Goal: Navigation & Orientation: Find specific page/section

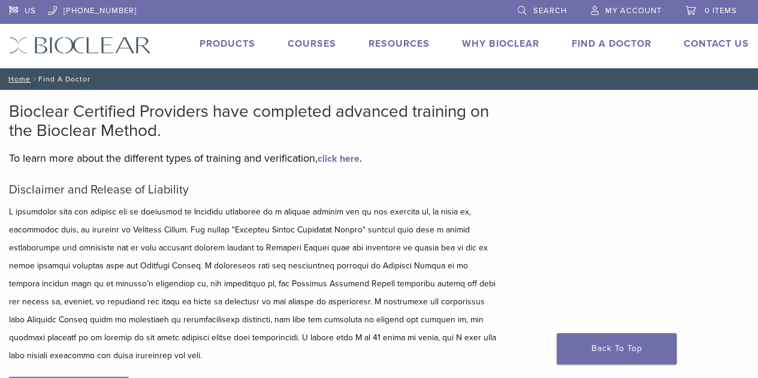
scroll to position [105, 0]
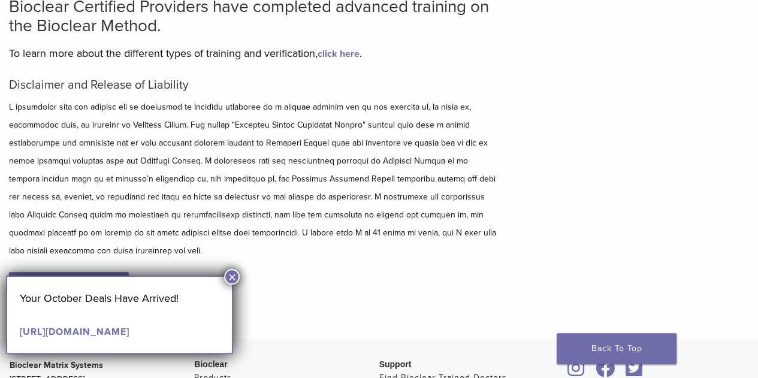
click at [241, 271] on div "Disclaimer and Release of Liability I Accept" at bounding box center [252, 203] width 487 height 250
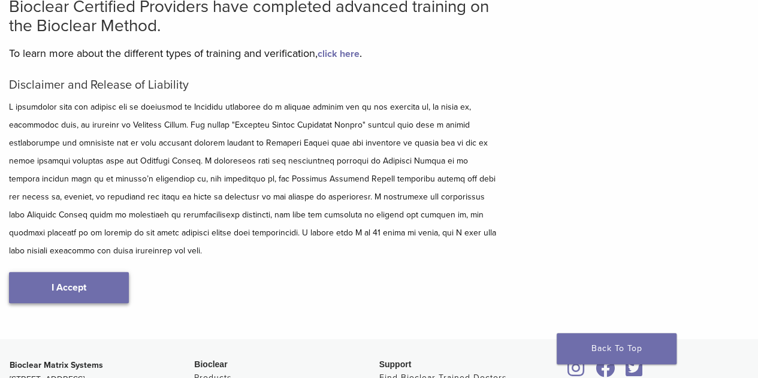
click at [120, 291] on link "I Accept" at bounding box center [69, 287] width 120 height 31
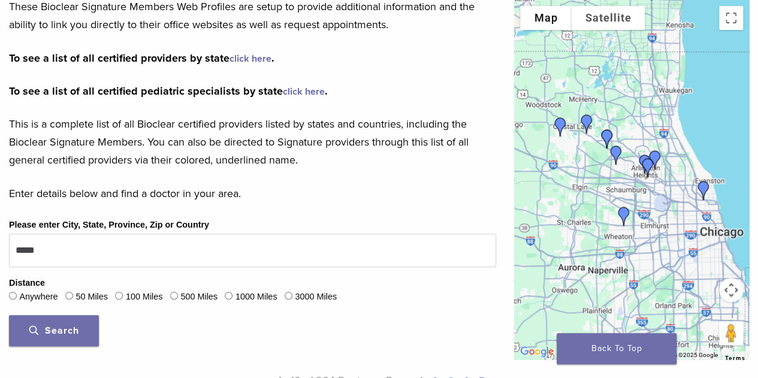
scroll to position [279, 0]
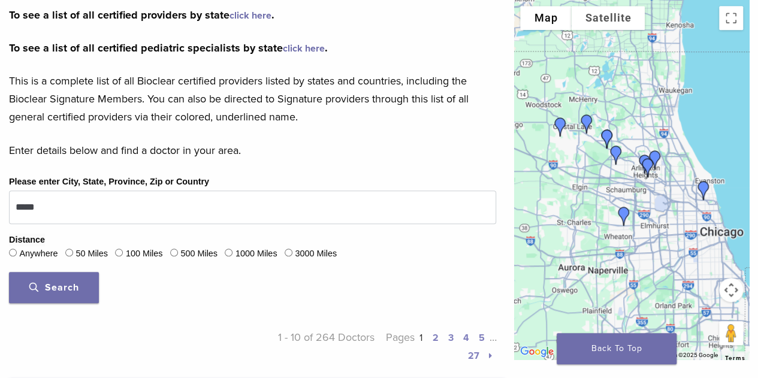
click at [78, 279] on button "Search" at bounding box center [54, 287] width 90 height 31
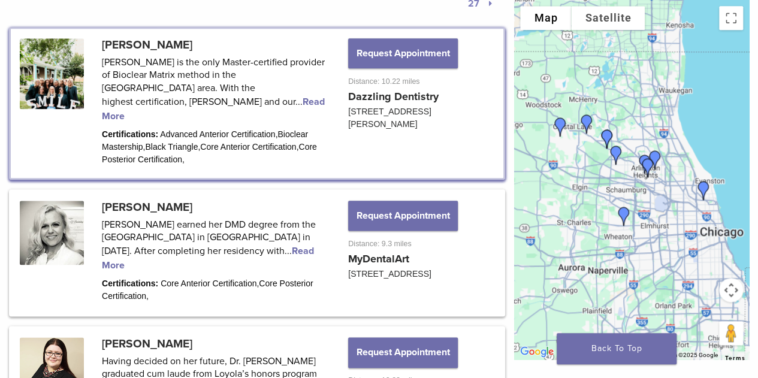
scroll to position [621, 0]
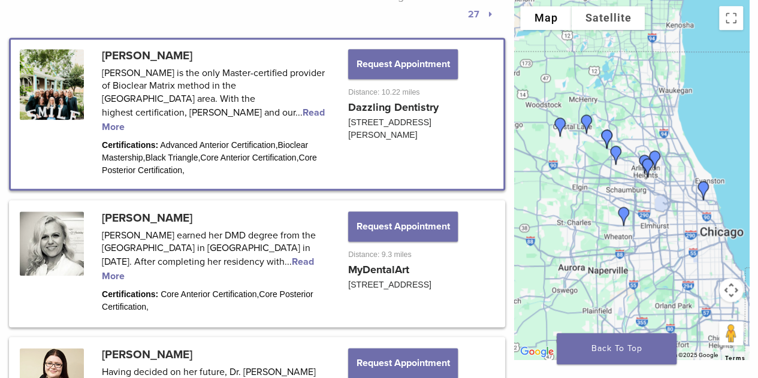
click at [262, 114] on link at bounding box center [257, 114] width 493 height 149
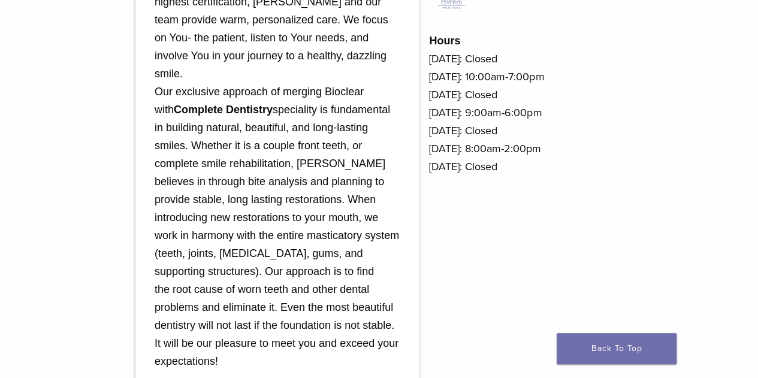
scroll to position [656, 0]
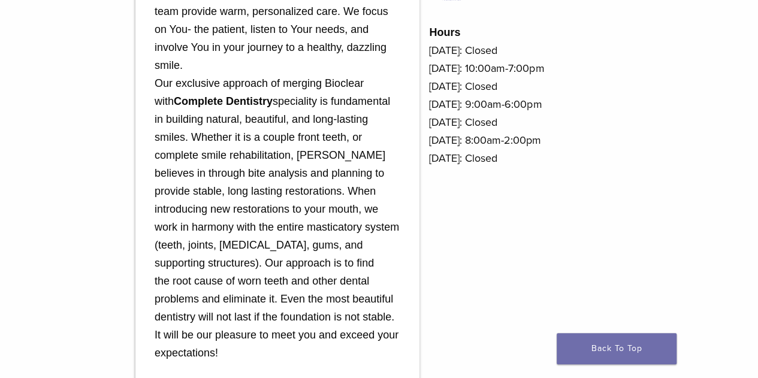
click at [756, 186] on div "Dazzling Dentistry 102 S Dunton Ave Arlington Heights, IL 60005 US Request Appo…" at bounding box center [379, 163] width 758 height 843
drag, startPoint x: 756, startPoint y: 186, endPoint x: 759, endPoint y: 194, distance: 7.6
click at [757, 194] on html "US 1.855.712.5327 Search My Account 0 items Cart No products in the cart. Back …" at bounding box center [379, 112] width 758 height 1537
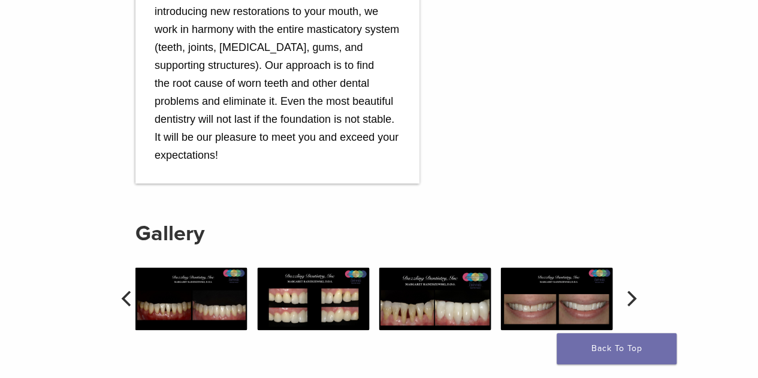
scroll to position [875, 0]
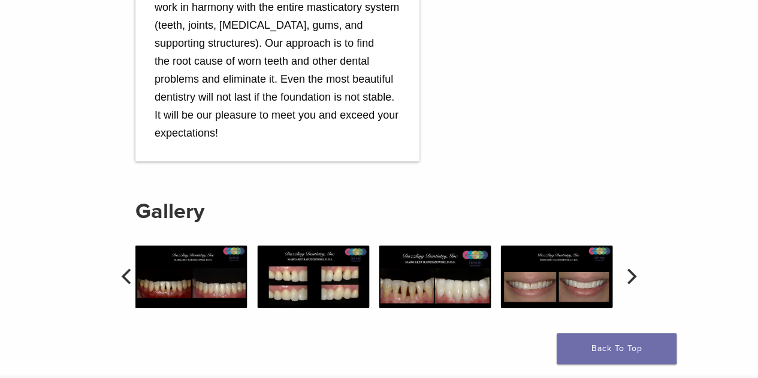
click at [435, 294] on div "Gallery" at bounding box center [378, 263] width 487 height 204
click at [440, 253] on img at bounding box center [435, 276] width 112 height 63
click at [524, 277] on img at bounding box center [557, 276] width 112 height 63
click at [642, 264] on button "Next" at bounding box center [630, 277] width 26 height 26
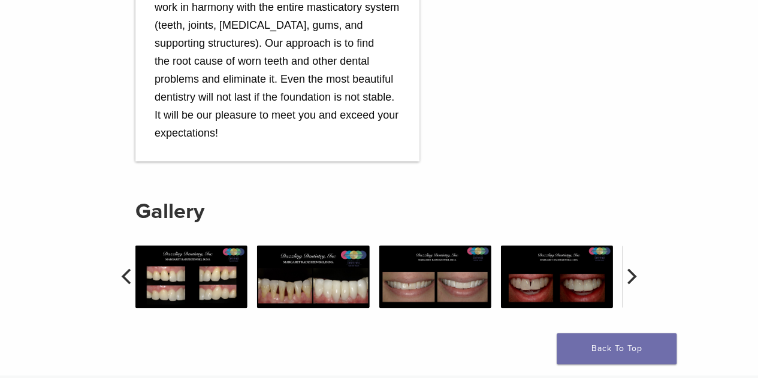
click at [587, 267] on img at bounding box center [557, 276] width 112 height 63
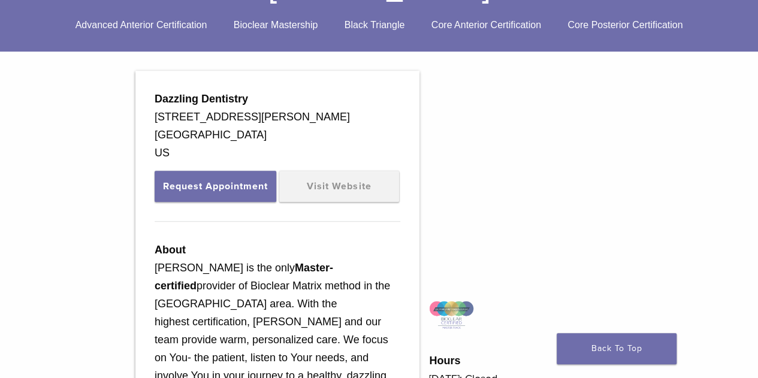
scroll to position [293, 0]
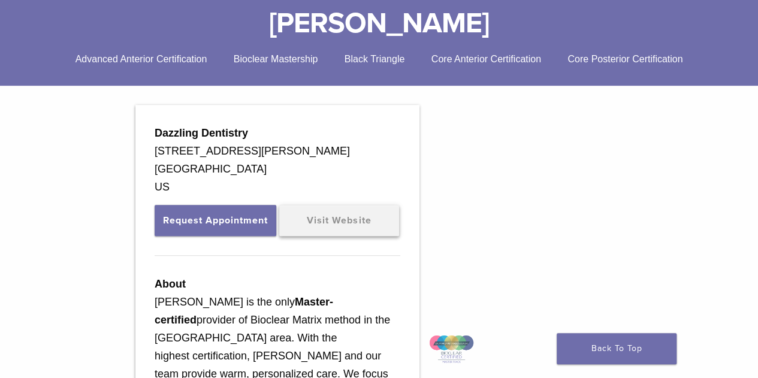
click at [354, 222] on link "Visit Website" at bounding box center [339, 220] width 120 height 31
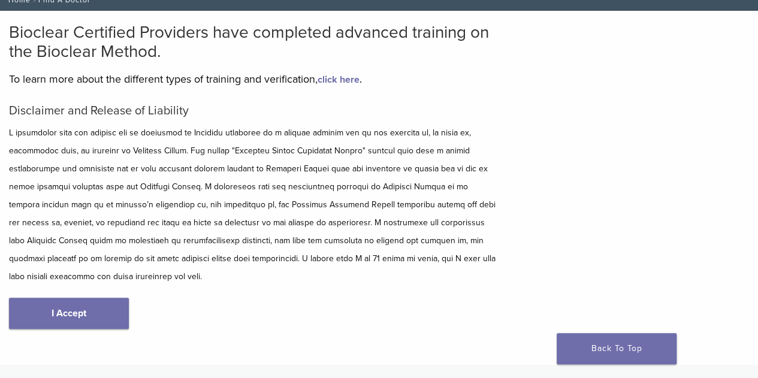
scroll to position [105, 0]
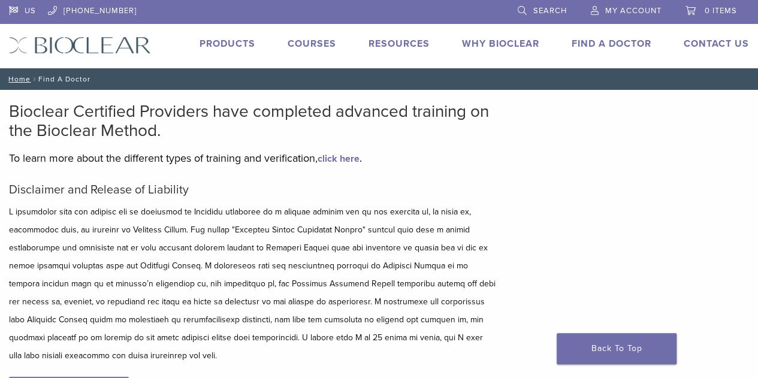
click at [493, 41] on link "Why Bioclear" at bounding box center [500, 44] width 77 height 12
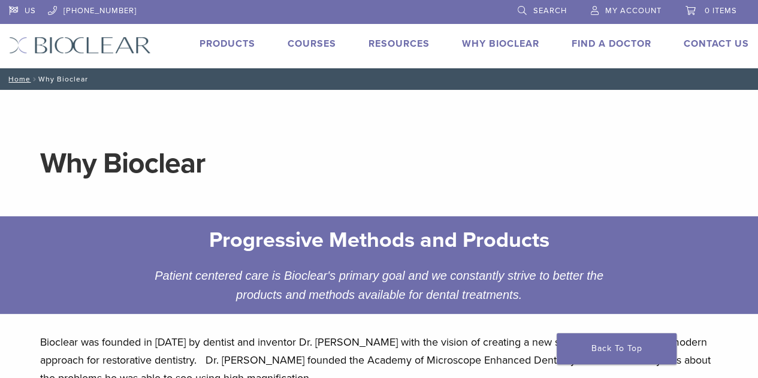
drag, startPoint x: 755, startPoint y: 114, endPoint x: 755, endPoint y: 171, distance: 56.3
click at [755, 171] on div "Why Bioclear Progressive Methods and Products Patient centered care is Bioclear…" at bounding box center [379, 341] width 758 height 502
click at [237, 44] on link "Products" at bounding box center [228, 44] width 56 height 12
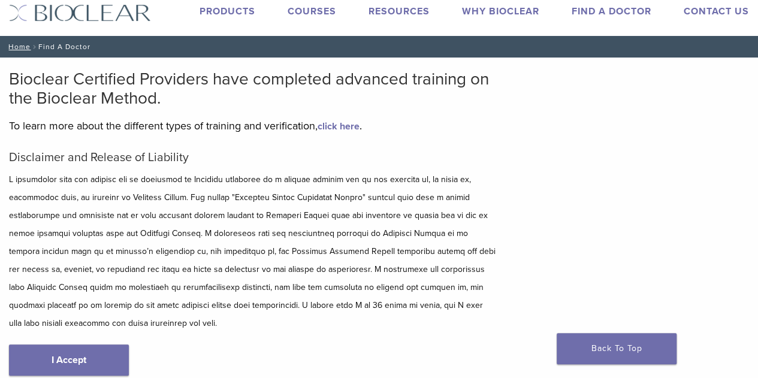
click at [757, 47] on html "US 1.855.712.5327 Search My Account 0 items Cart No products in the cart. Back …" at bounding box center [379, 333] width 758 height 730
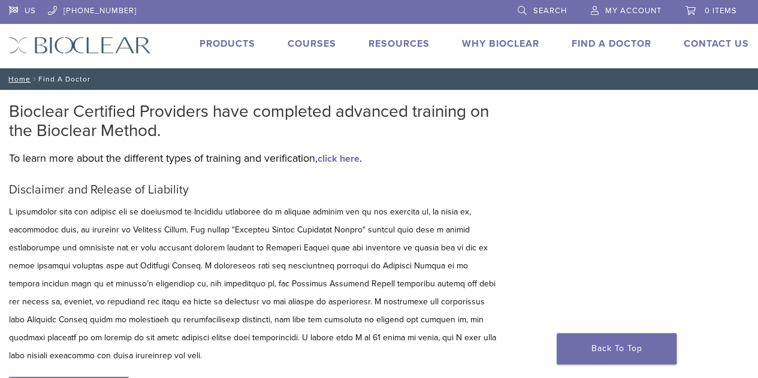
click at [599, 42] on link "Find A Doctor" at bounding box center [612, 44] width 80 height 12
click at [757, 105] on html "US 1.855.712.5327 Search My Account 0 items Cart No products in the cart. Back …" at bounding box center [379, 365] width 758 height 730
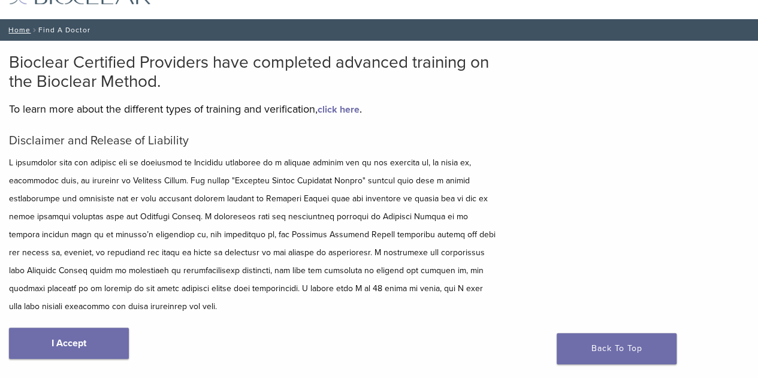
scroll to position [67, 0]
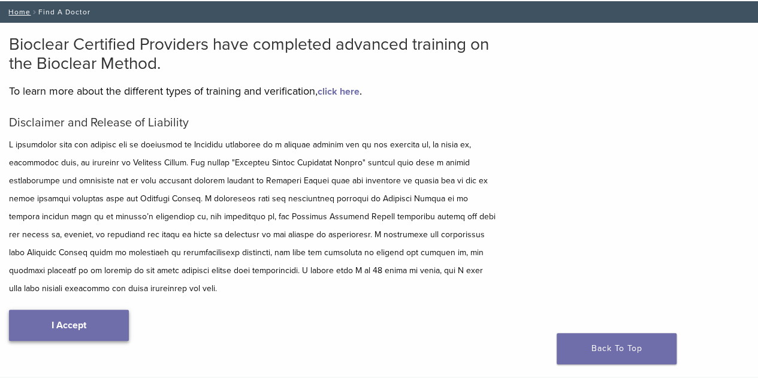
click at [121, 318] on link "I Accept" at bounding box center [69, 325] width 120 height 31
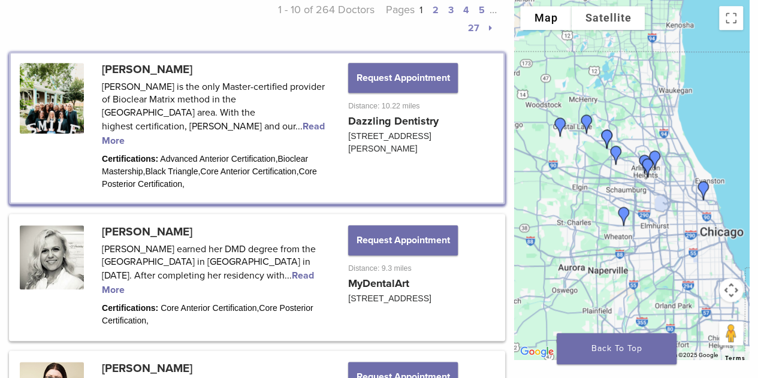
scroll to position [604, 0]
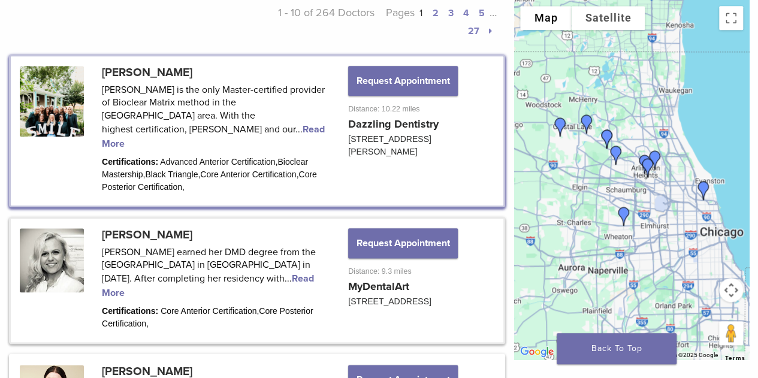
click at [252, 259] on link at bounding box center [257, 280] width 493 height 123
click at [262, 265] on link at bounding box center [257, 280] width 493 height 123
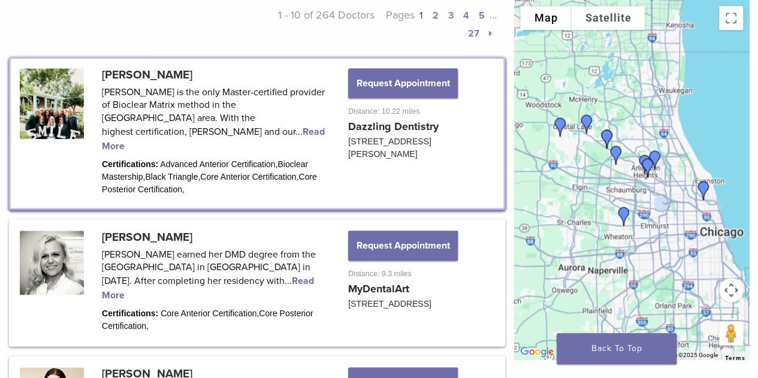
scroll to position [687, 0]
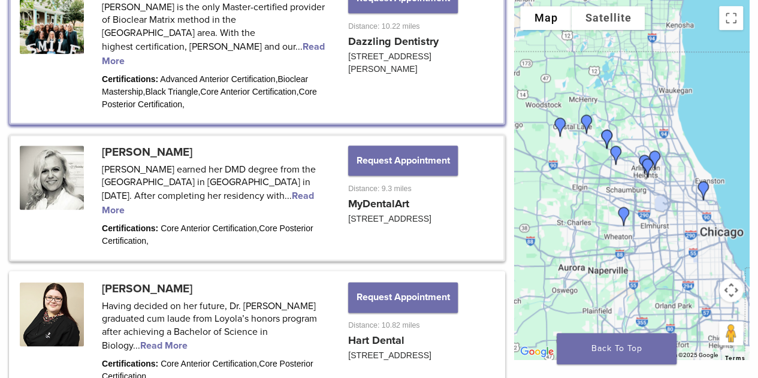
click at [205, 146] on link at bounding box center [257, 197] width 493 height 123
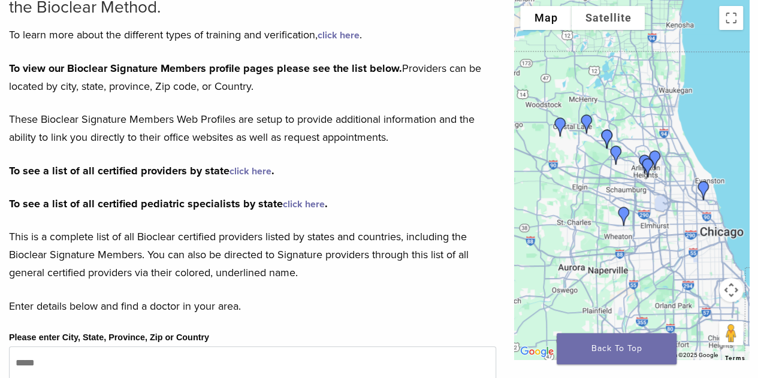
scroll to position [0, 0]
